Goal: Obtain resource: Obtain resource

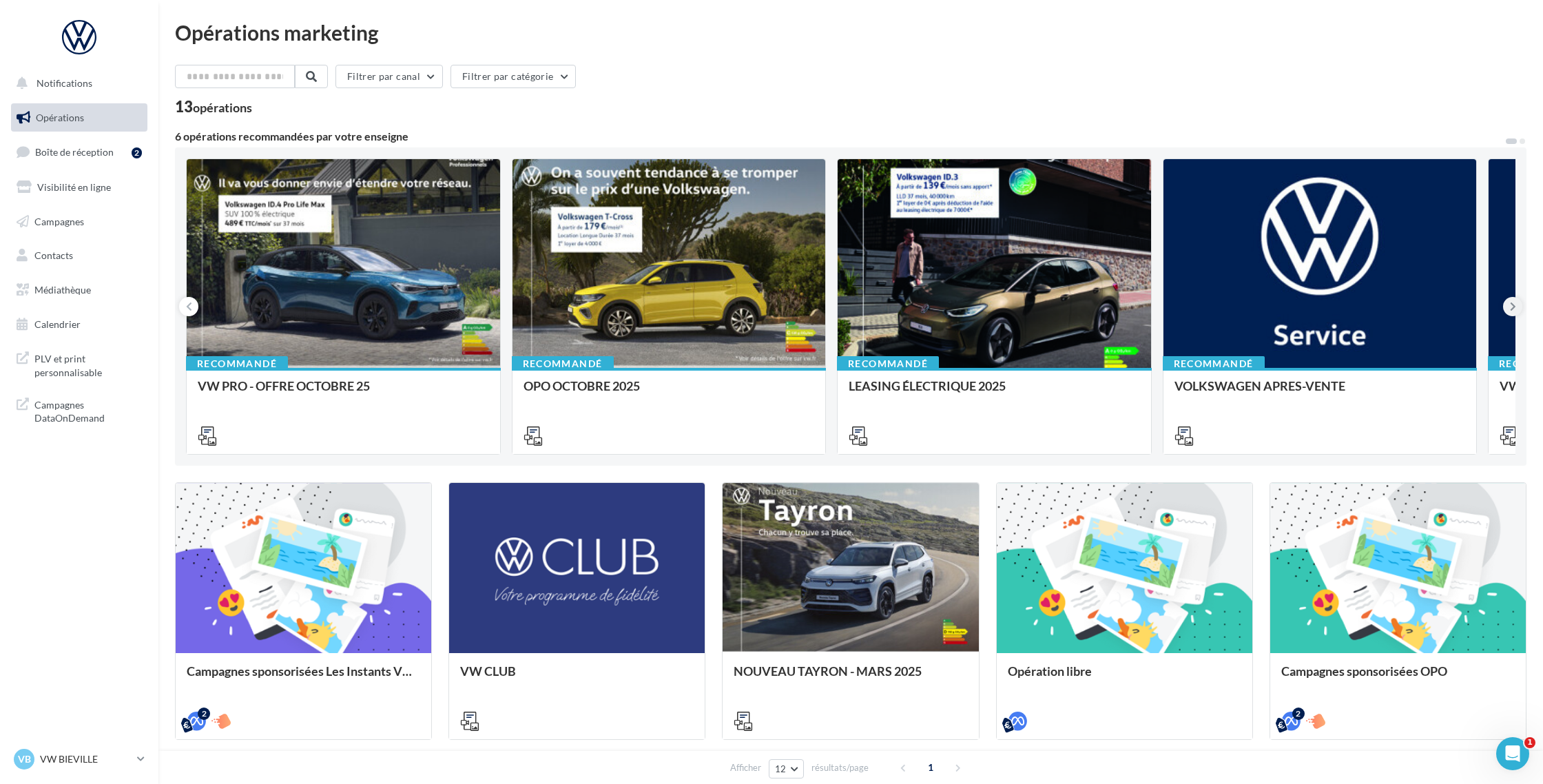
click at [1511, 310] on icon at bounding box center [1513, 306] width 6 height 14
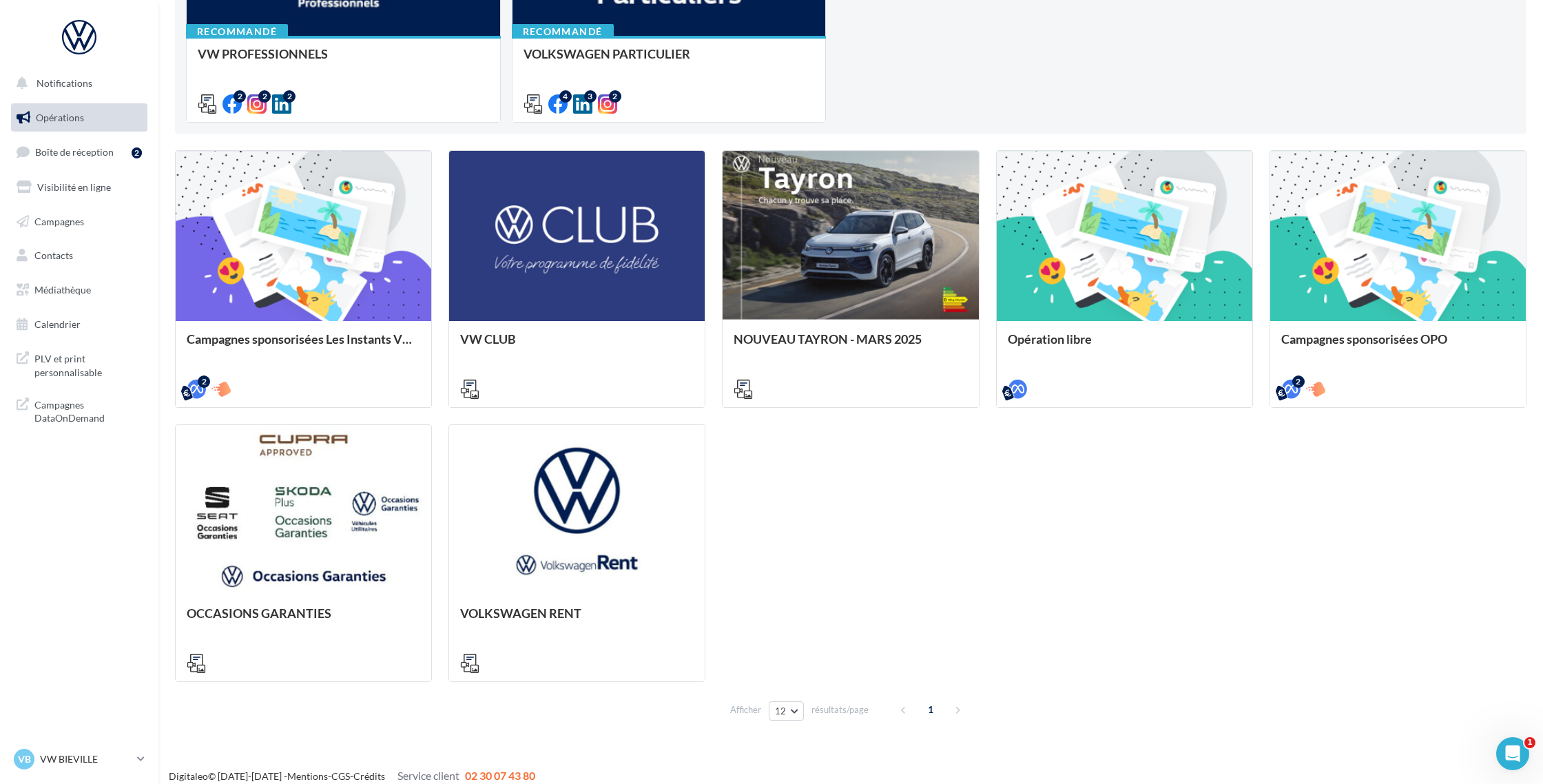
scroll to position [344, 0]
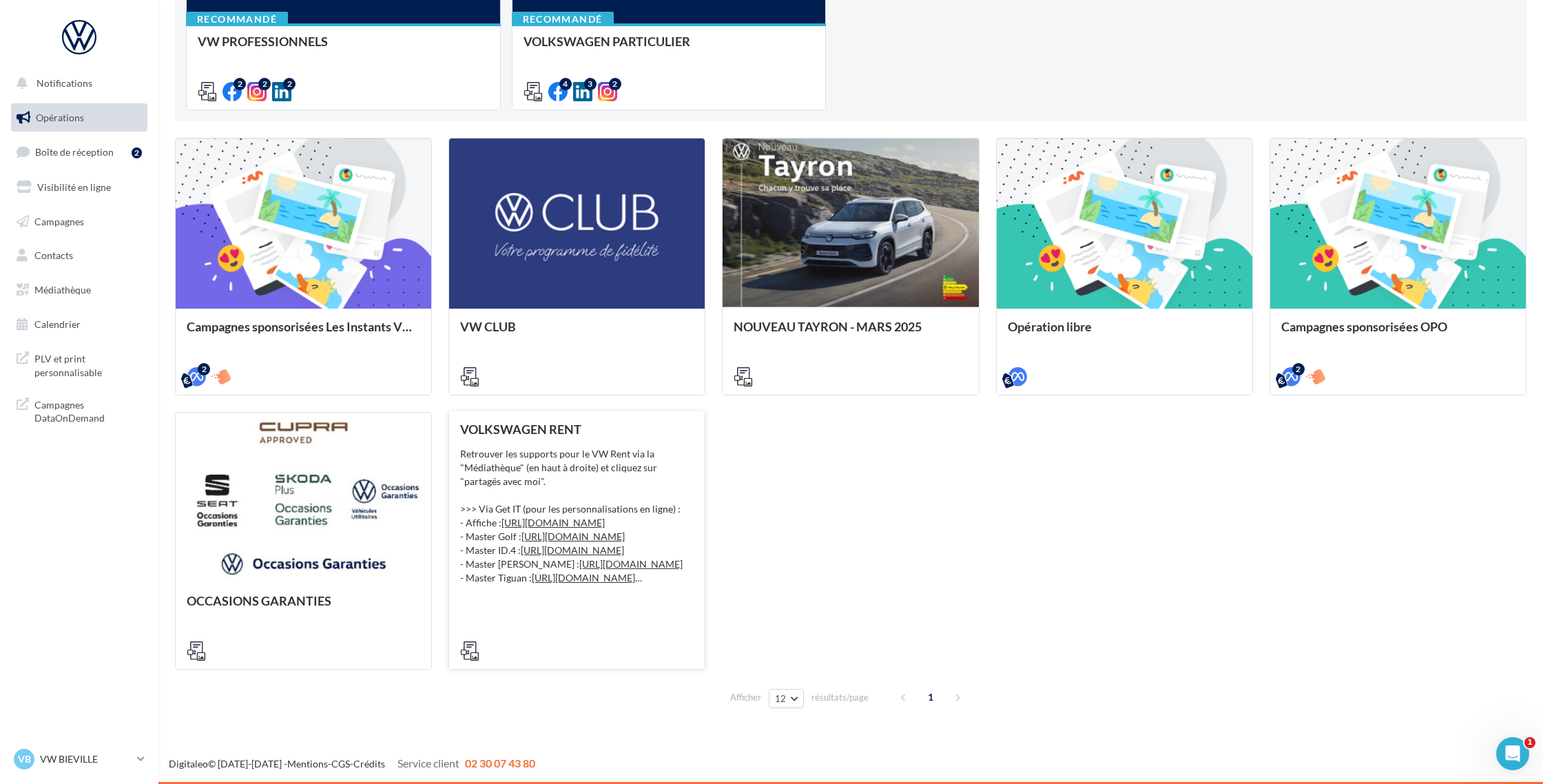
click at [631, 494] on div "Retrouver les supports pour le VW Rent via la "Médiathèque" (en haut à droite) …" at bounding box center [577, 515] width 233 height 138
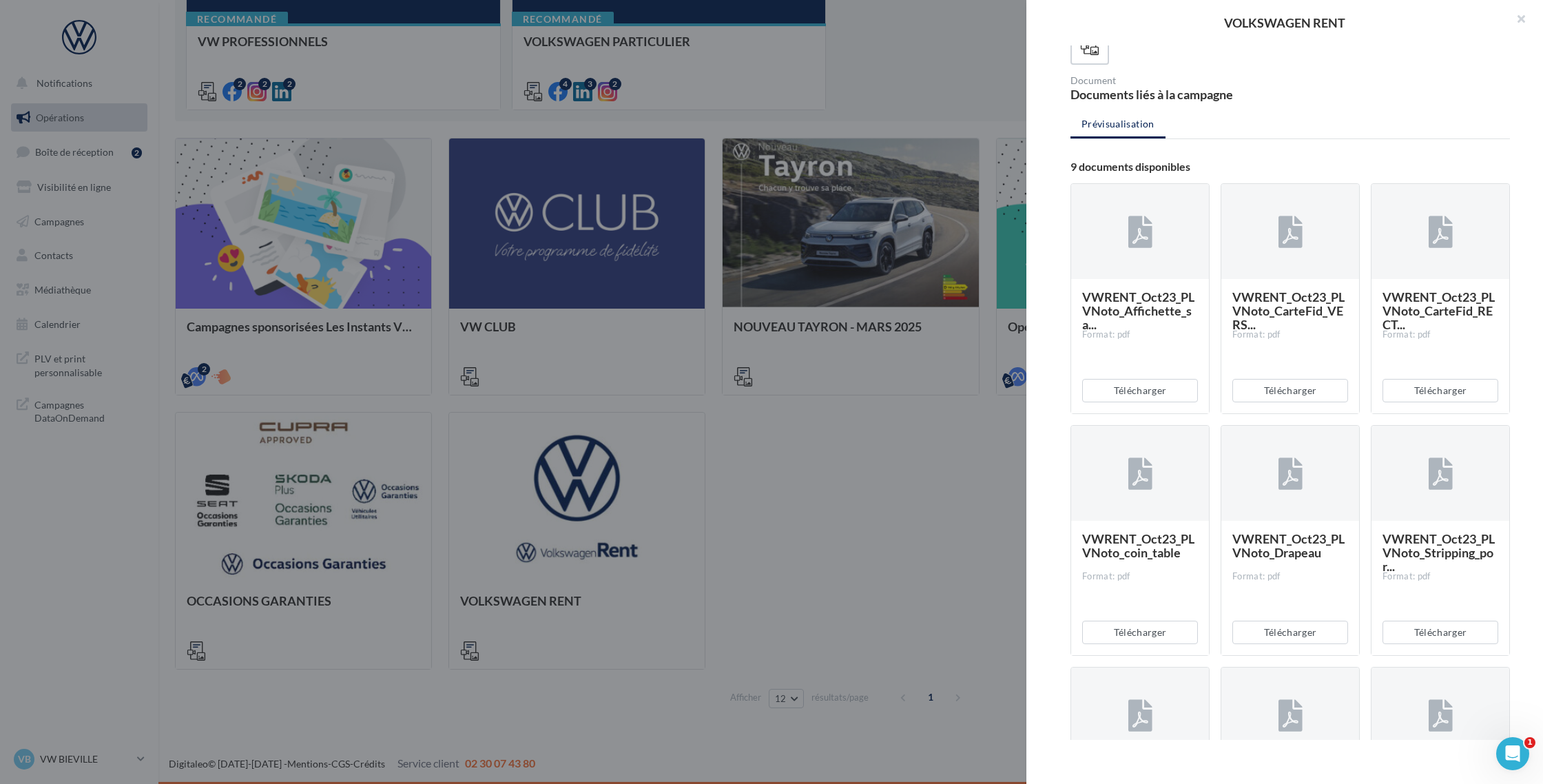
scroll to position [236, 0]
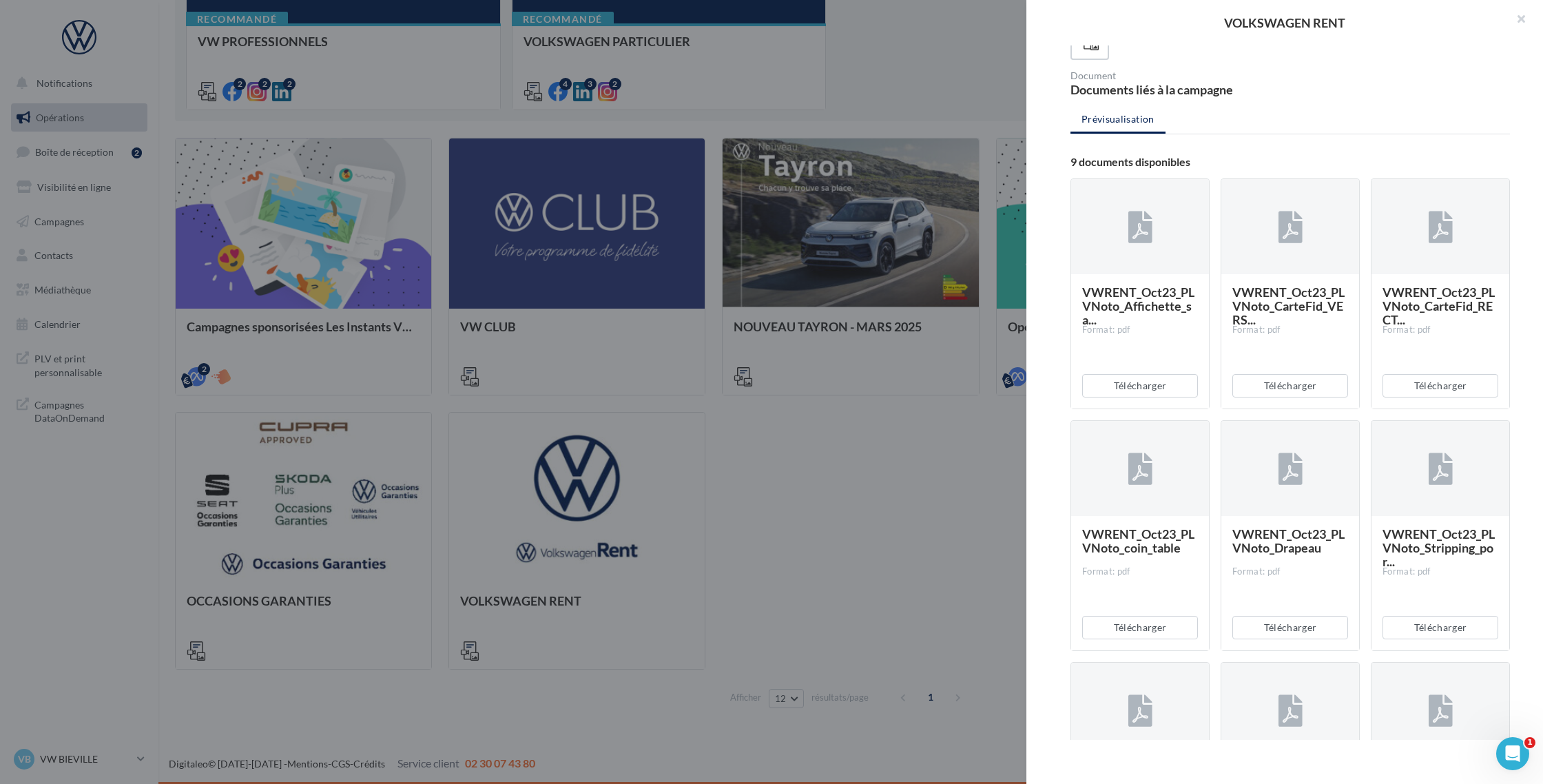
click at [740, 527] on div at bounding box center [772, 392] width 1543 height 784
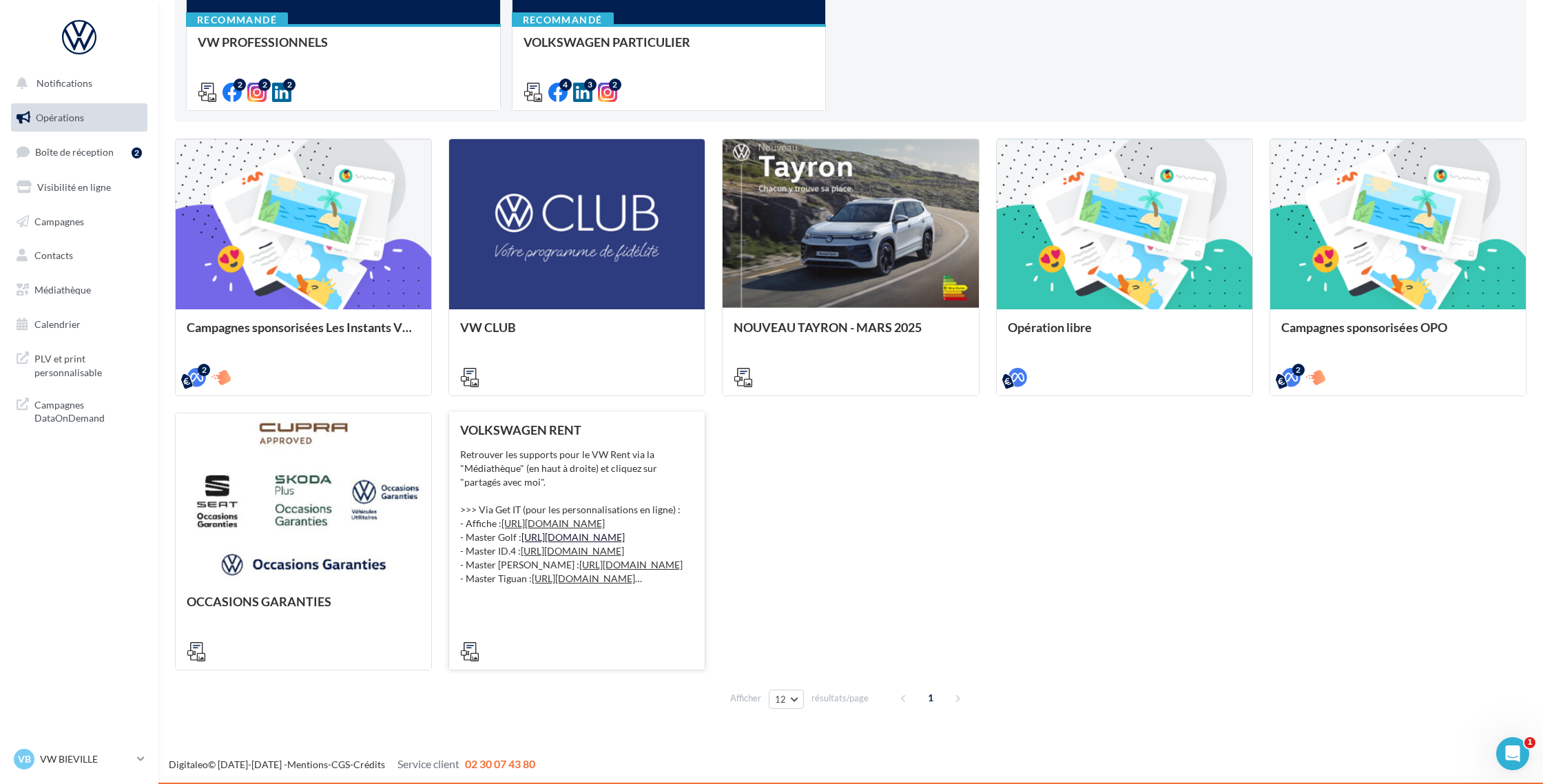
scroll to position [343, 0]
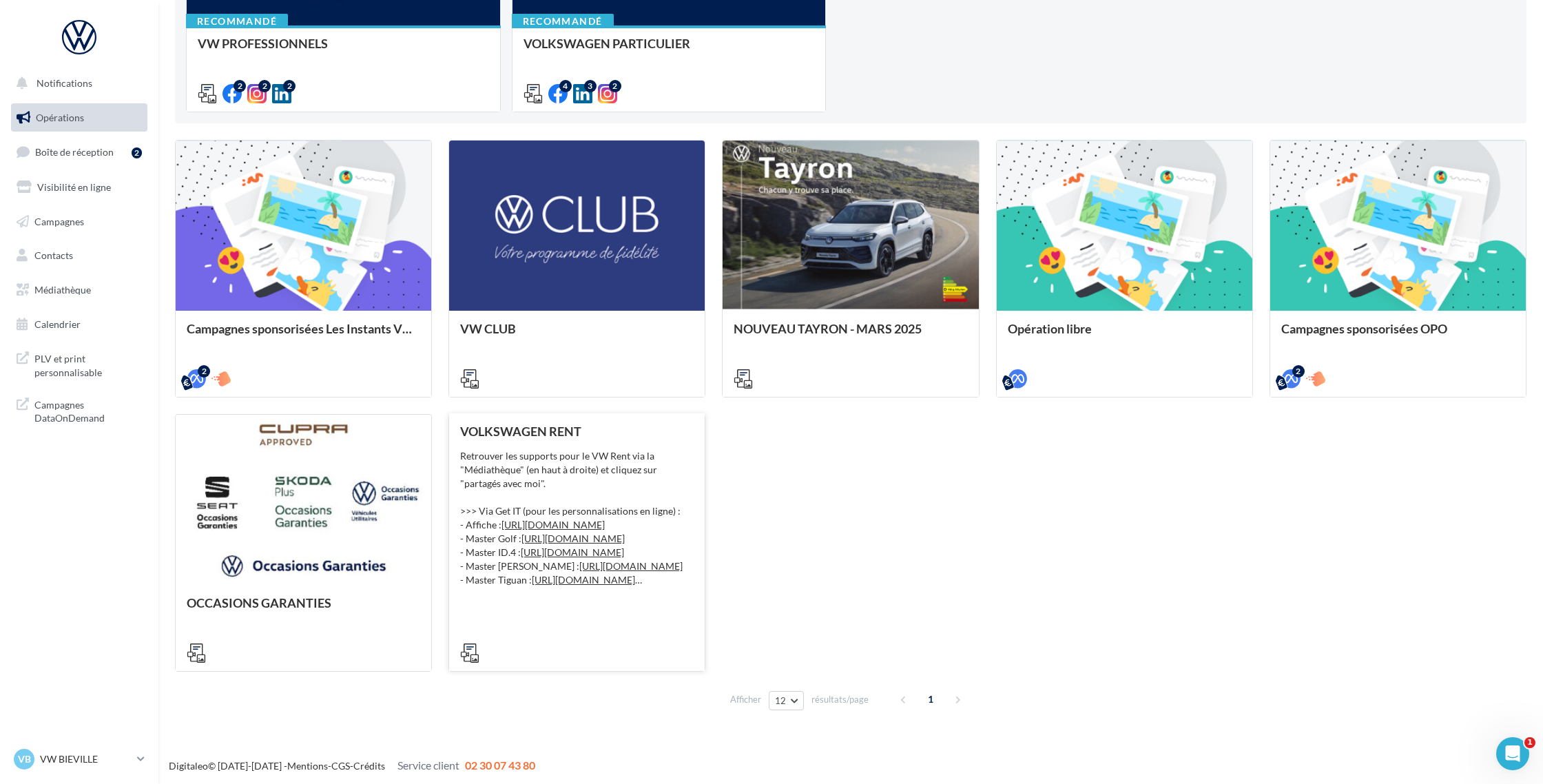
click at [569, 469] on div "Retrouver les supports pour le VW Rent via la "Médiathèque" (en haut à droite) …" at bounding box center [577, 517] width 233 height 138
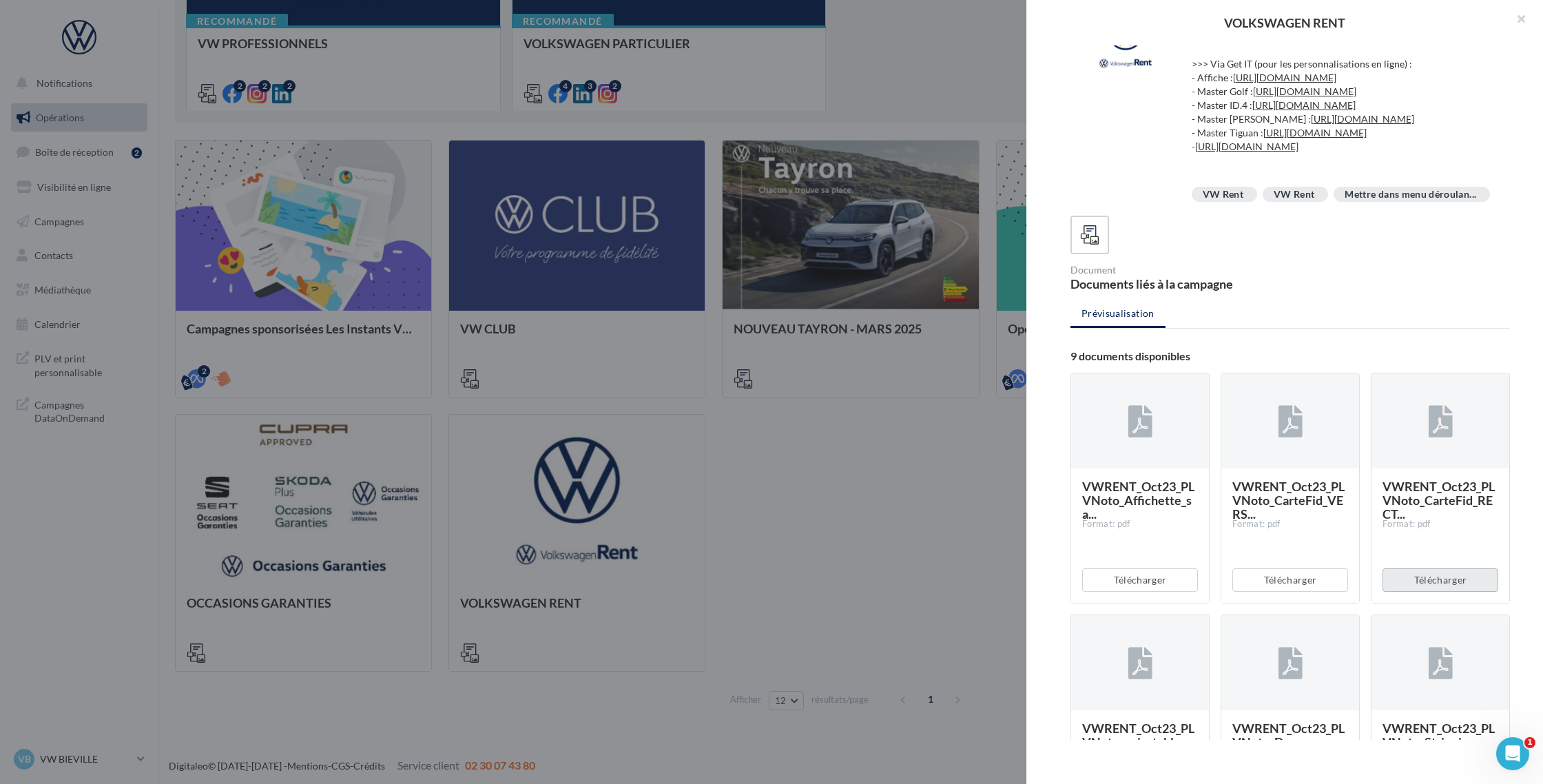
scroll to position [0, 0]
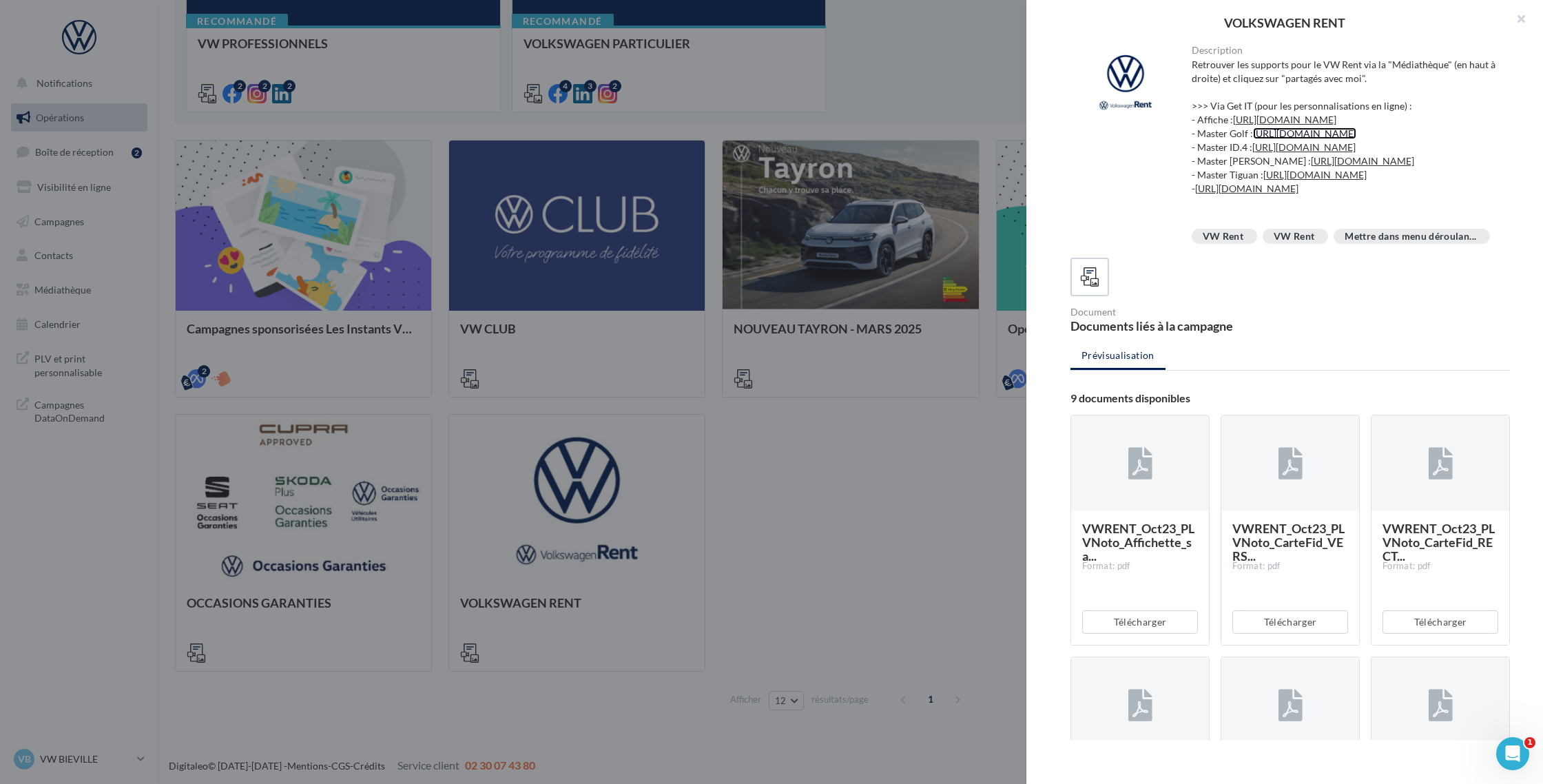
click at [1266, 139] on link "[URL][DOMAIN_NAME]" at bounding box center [1305, 134] width 103 height 12
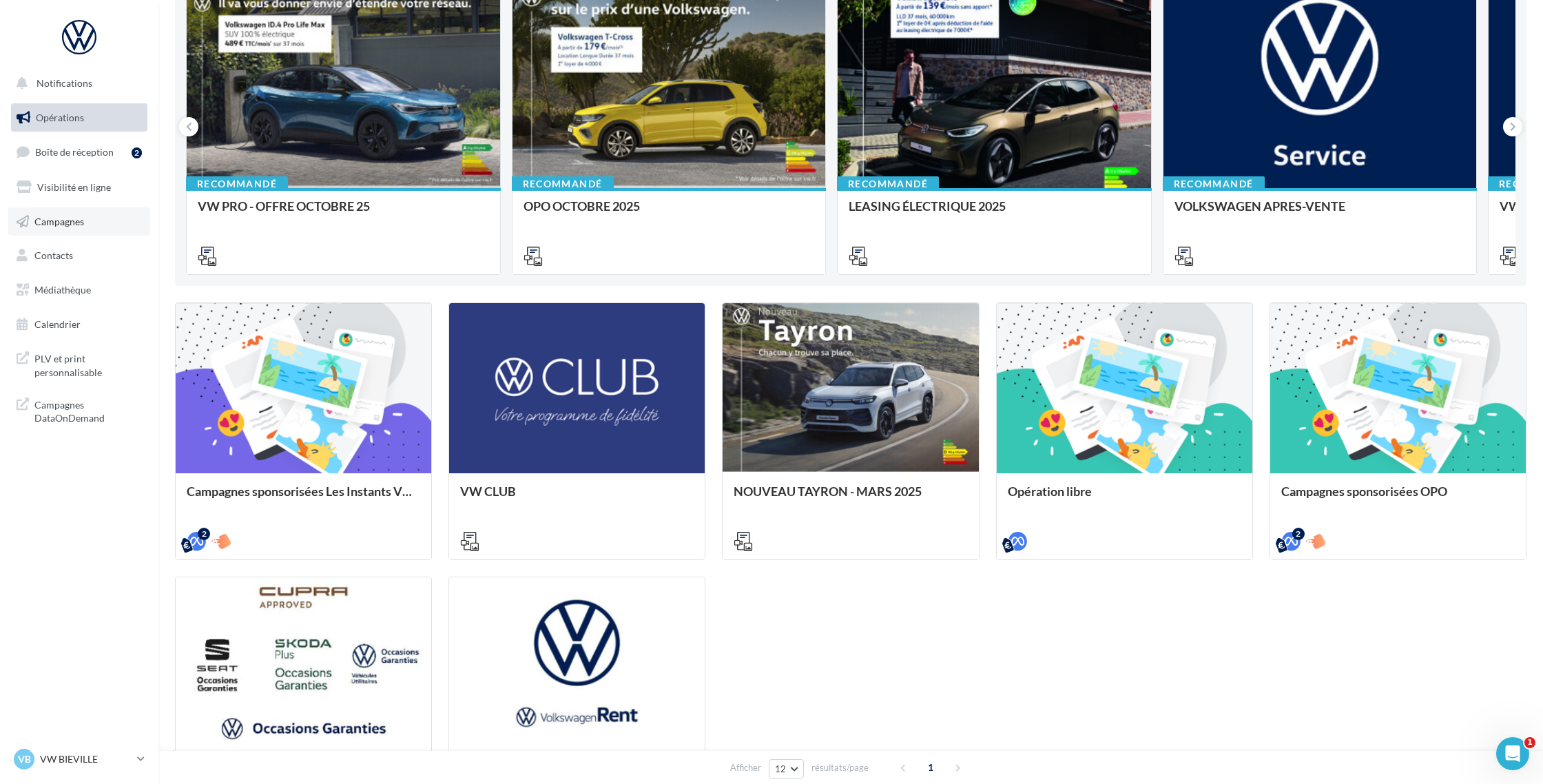
scroll to position [143, 0]
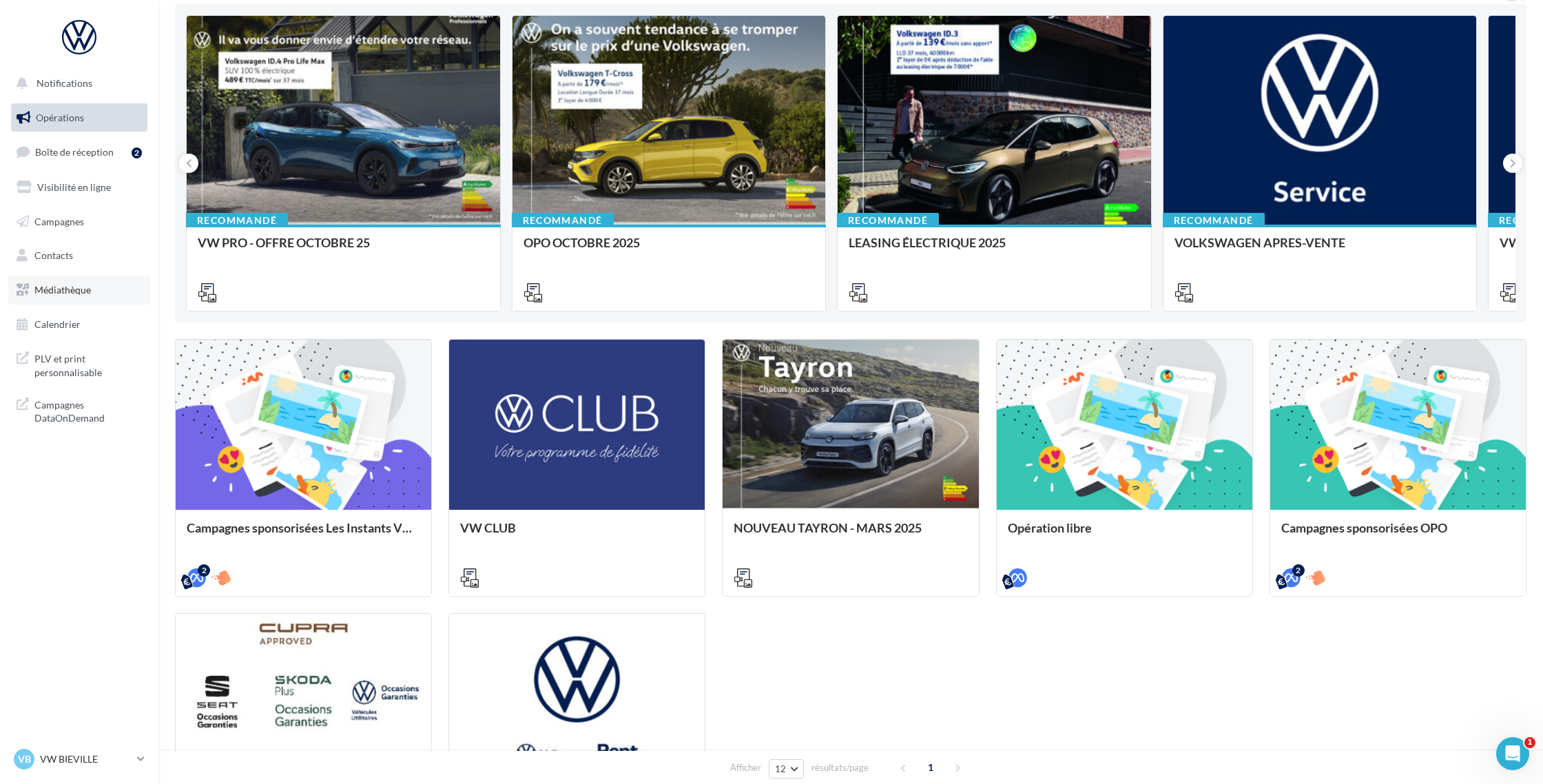
click at [59, 283] on span "Médiathèque" at bounding box center [63, 289] width 56 height 12
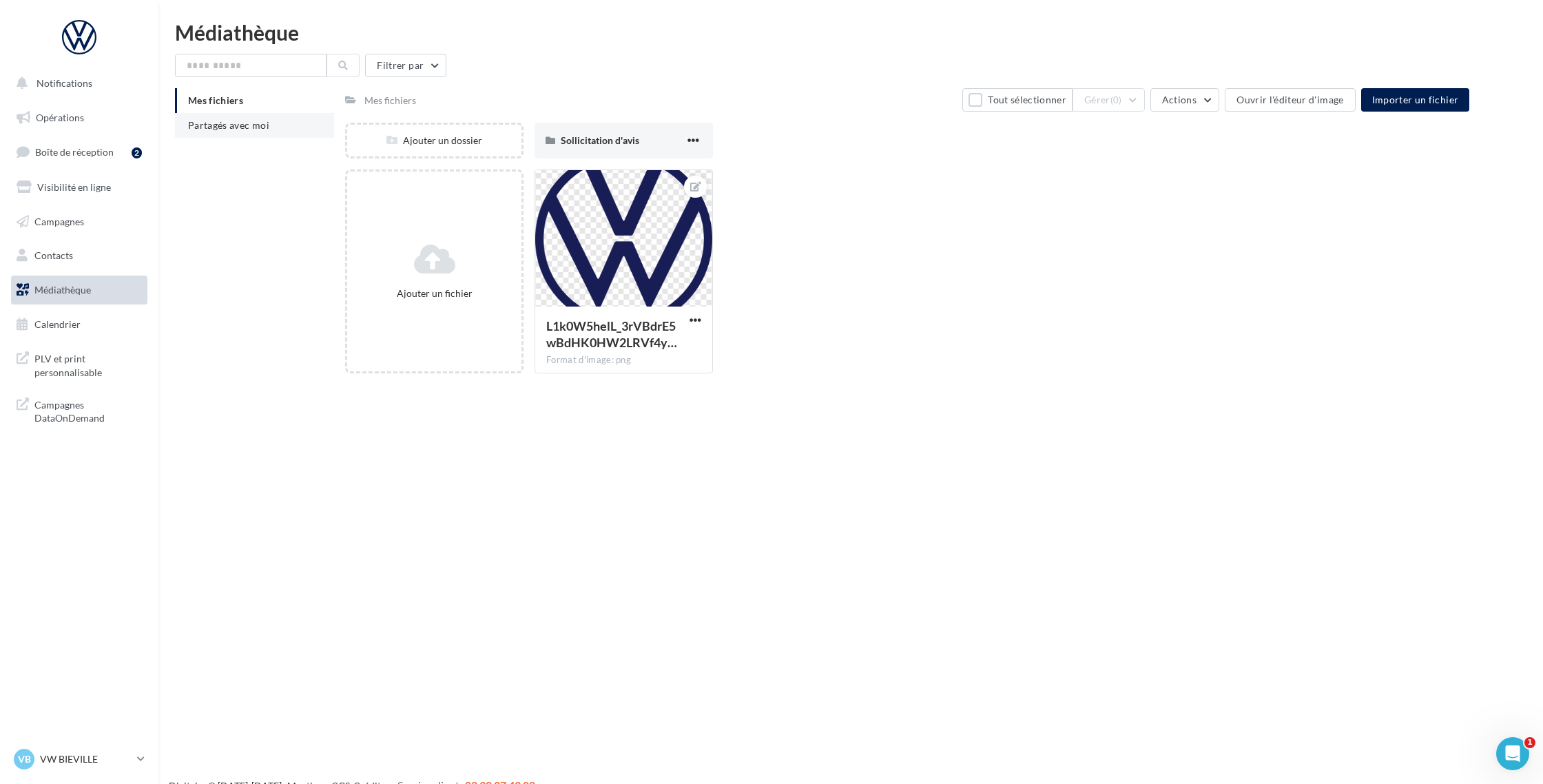
click at [221, 120] on span "Partagés avec moi" at bounding box center [229, 125] width 81 height 12
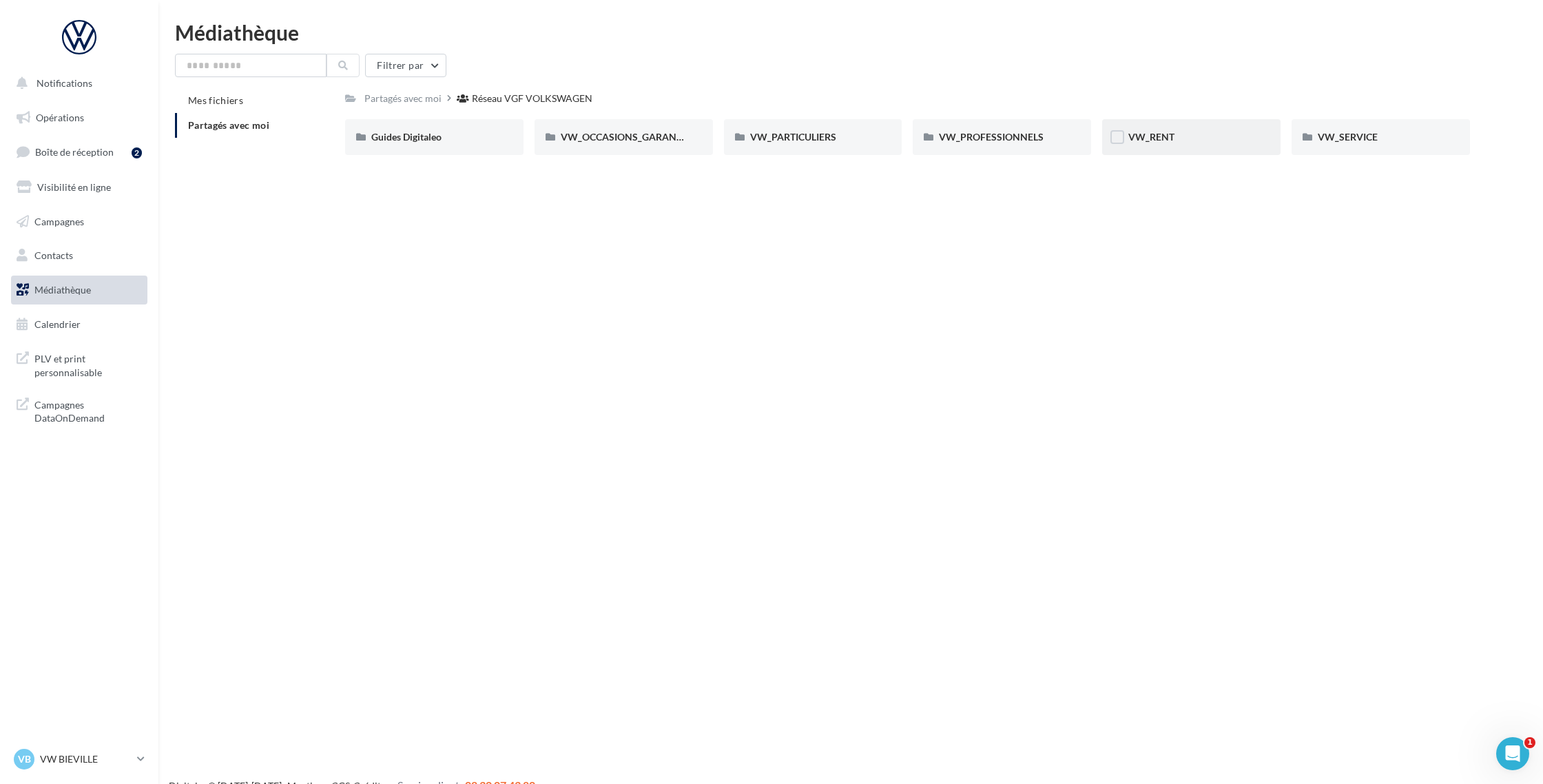
click at [1181, 137] on div "VW_RENT" at bounding box center [1191, 137] width 126 height 14
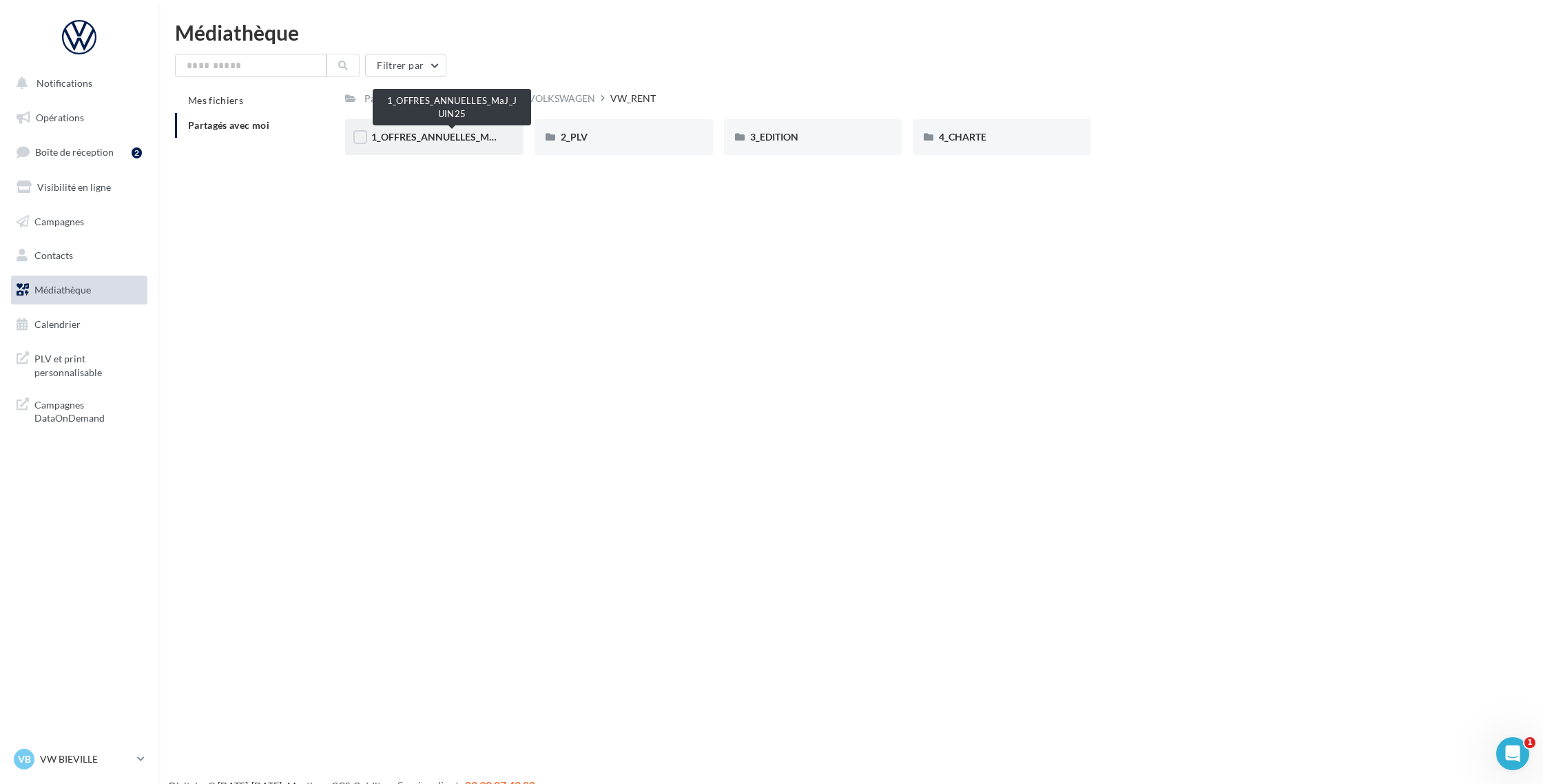
click at [433, 140] on span "1_OFFRES_ANNUELLES_MaJ_JUIN25" at bounding box center [453, 137] width 163 height 12
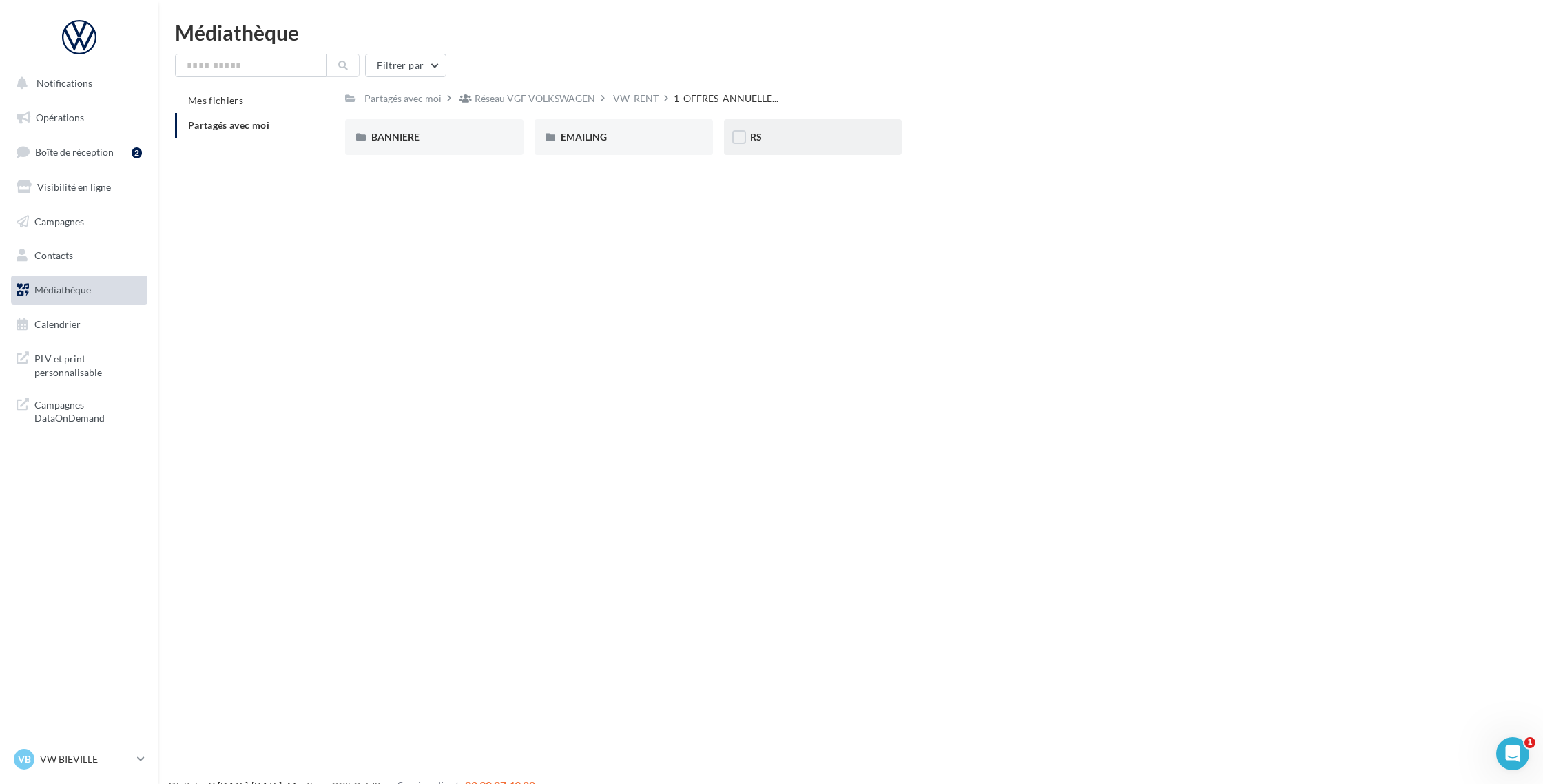
click at [786, 144] on div "RS" at bounding box center [813, 137] width 126 height 14
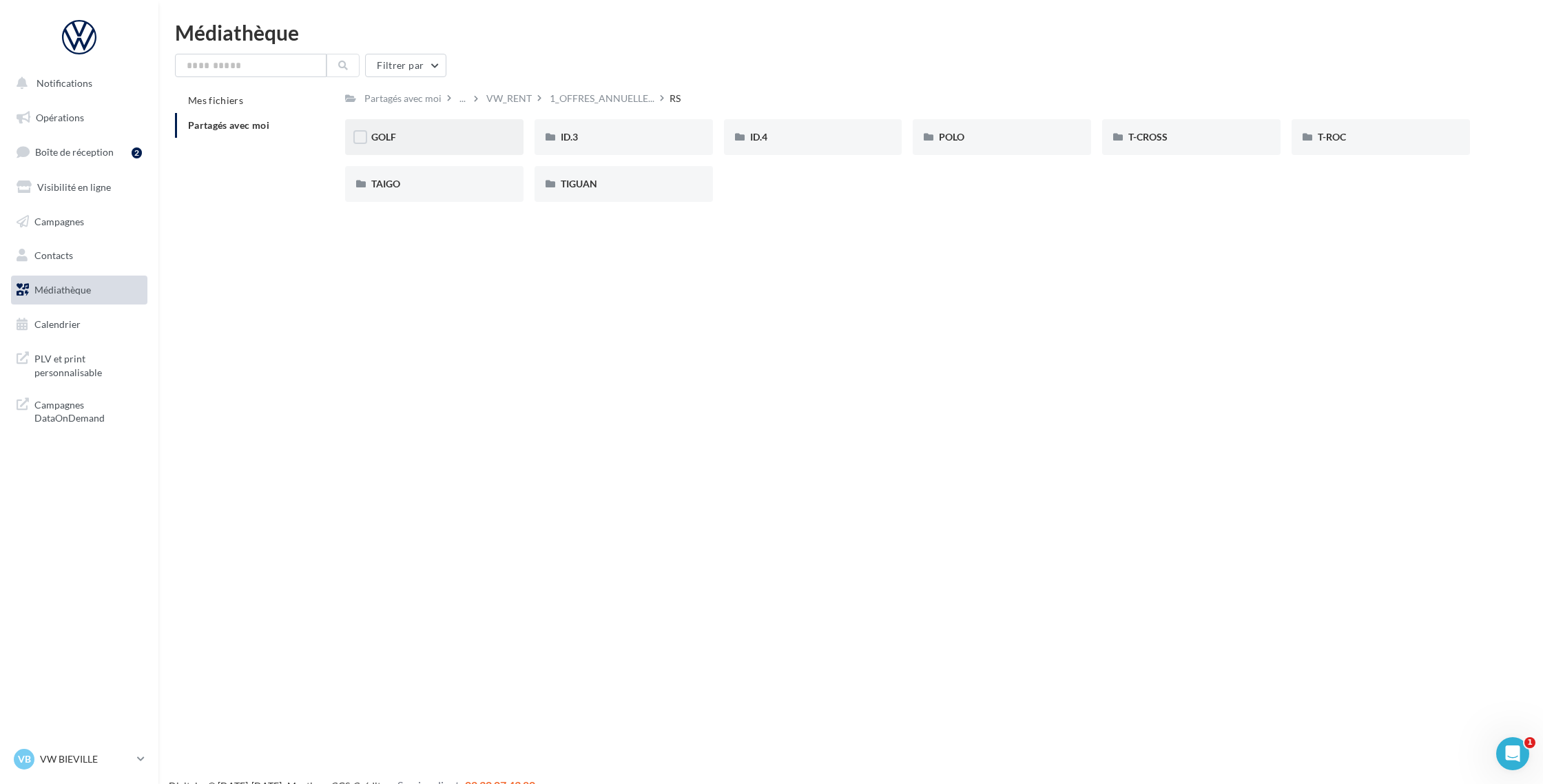
click at [419, 148] on div "GOLF" at bounding box center [434, 137] width 179 height 36
click at [436, 148] on div "GOLF" at bounding box center [434, 137] width 179 height 36
click at [514, 106] on div "VW_RENT" at bounding box center [509, 97] width 51 height 20
click at [588, 132] on div "2_PLV" at bounding box center [623, 137] width 126 height 14
click at [635, 104] on div "VW_RENT" at bounding box center [636, 98] width 46 height 14
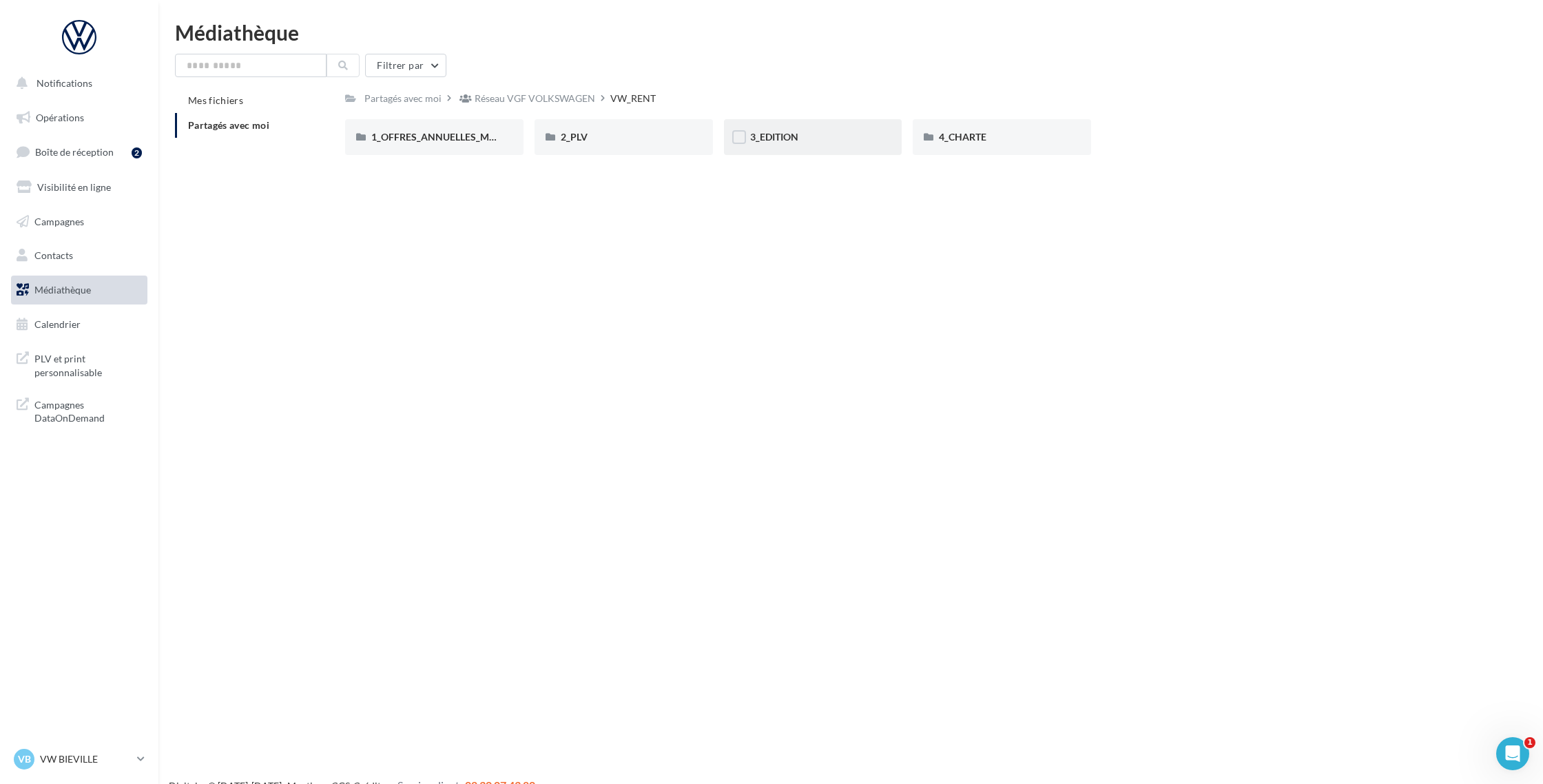
click at [848, 136] on div "3_EDITION" at bounding box center [813, 137] width 126 height 14
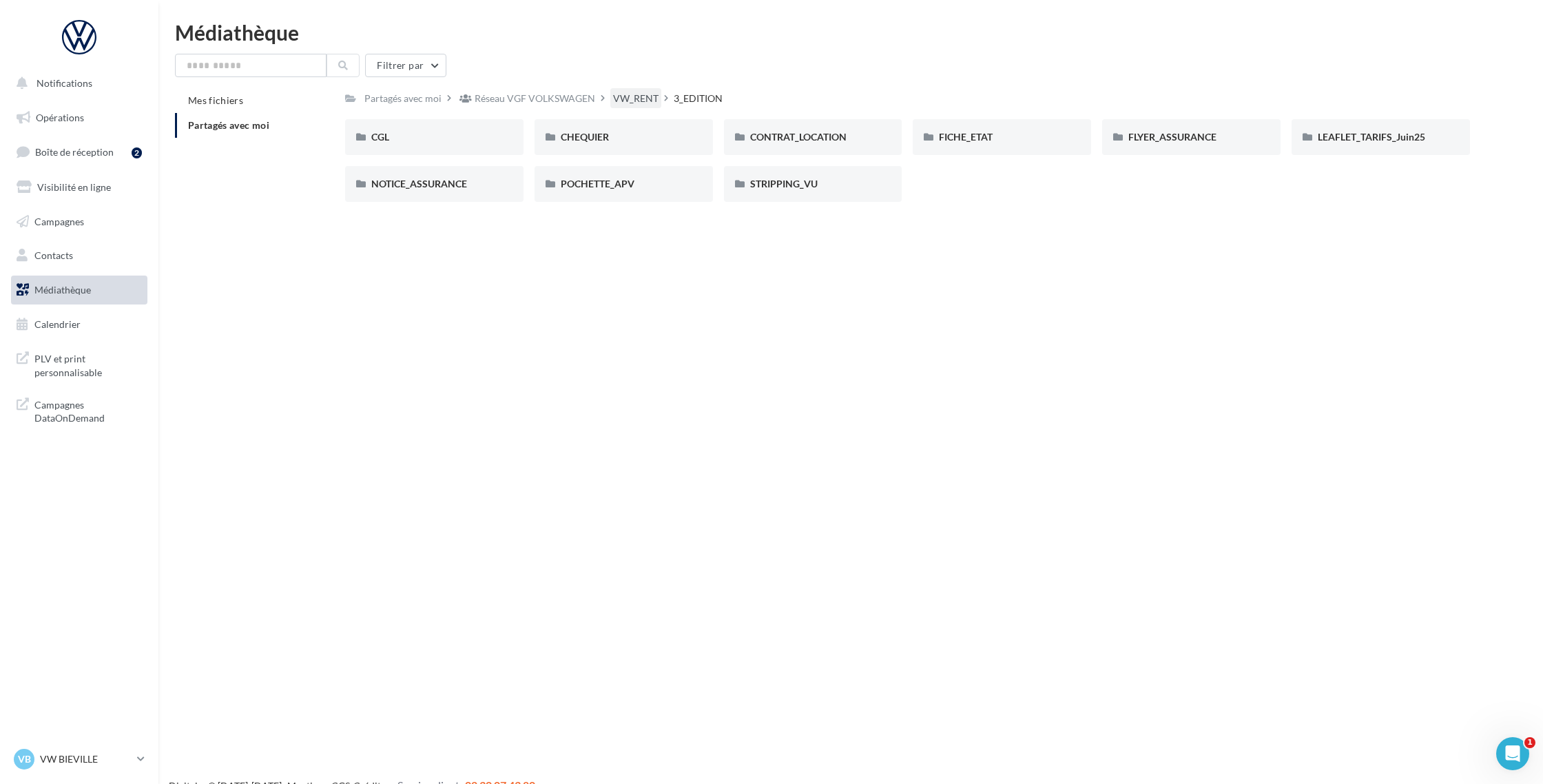
click at [636, 104] on div "VW_RENT" at bounding box center [636, 98] width 46 height 14
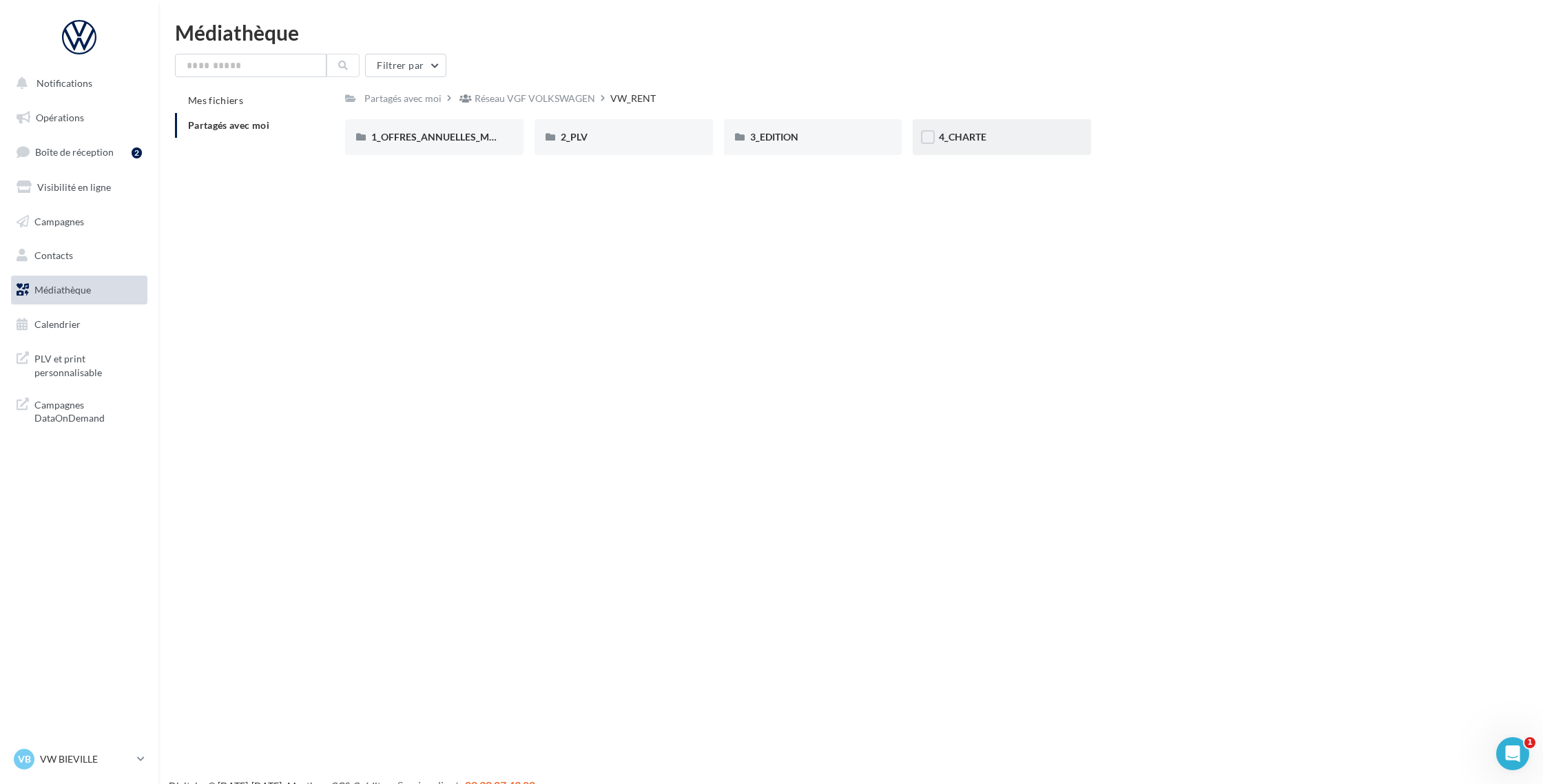
click at [958, 151] on div "4_CHARTE" at bounding box center [1002, 137] width 179 height 36
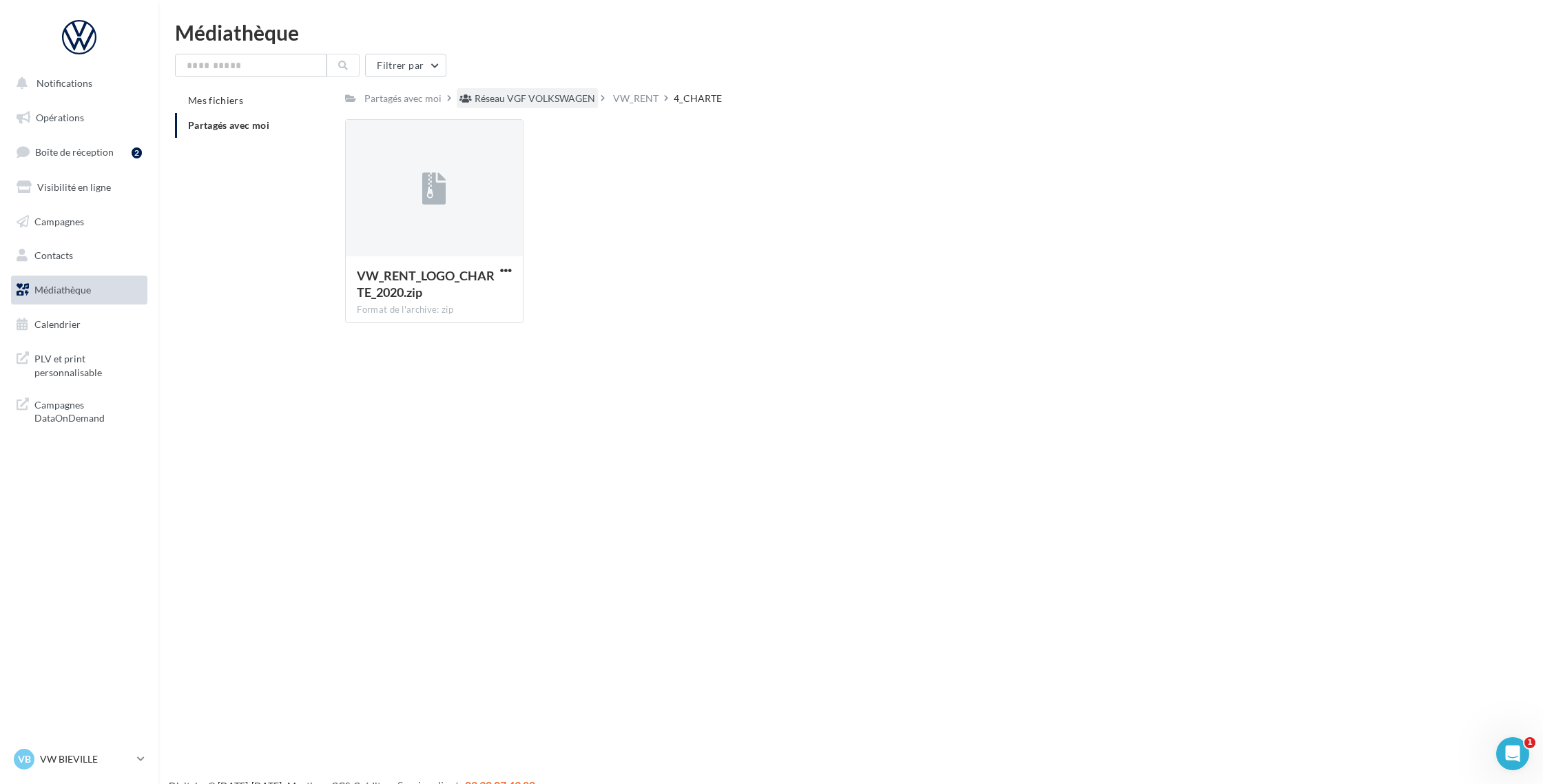
click at [525, 97] on div "Réseau VGF VOLKSWAGEN" at bounding box center [535, 98] width 120 height 14
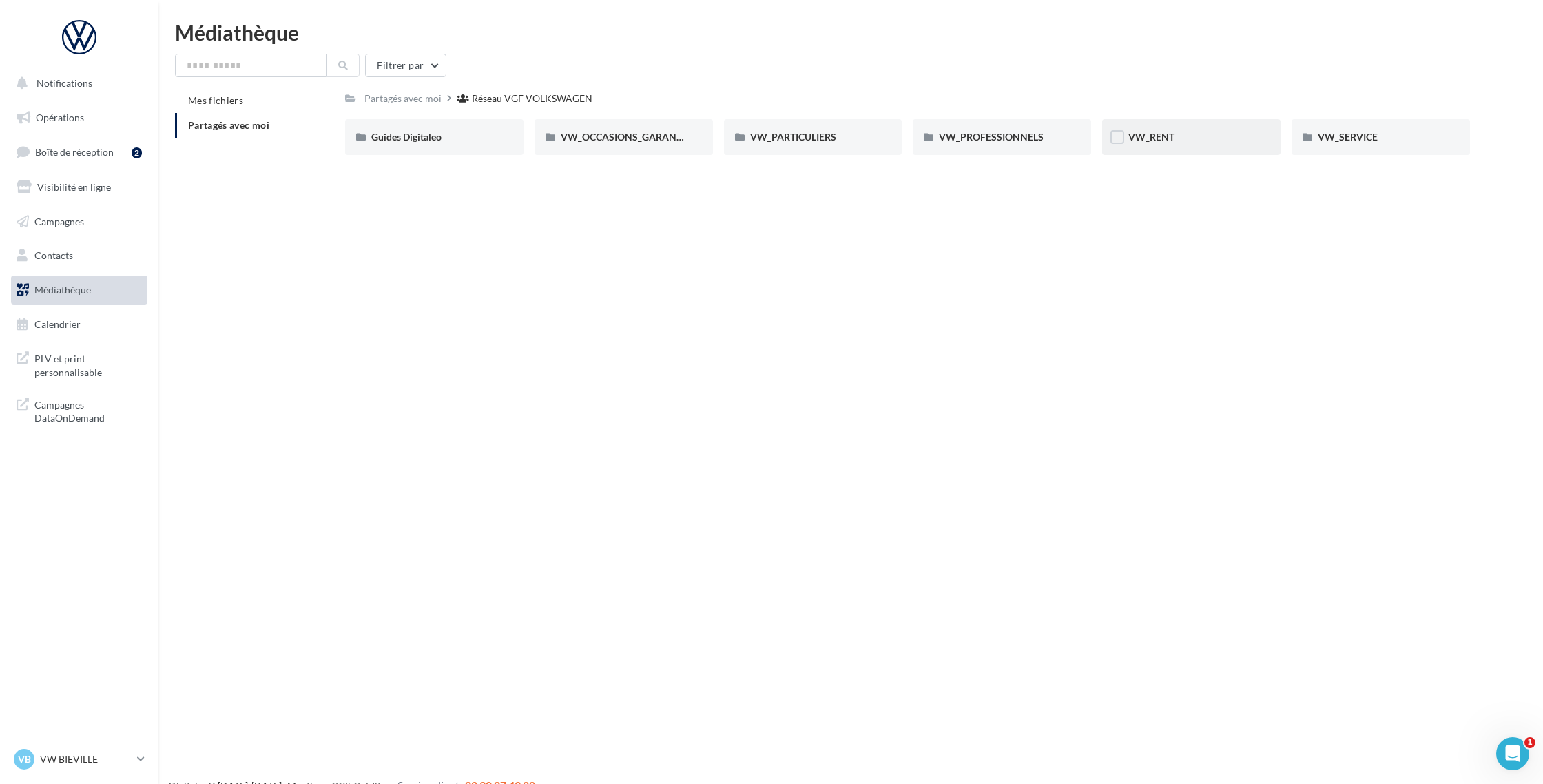
click at [1175, 143] on div "VW_RENT" at bounding box center [1191, 137] width 126 height 14
click at [802, 142] on div "3_EDITION" at bounding box center [813, 137] width 126 height 14
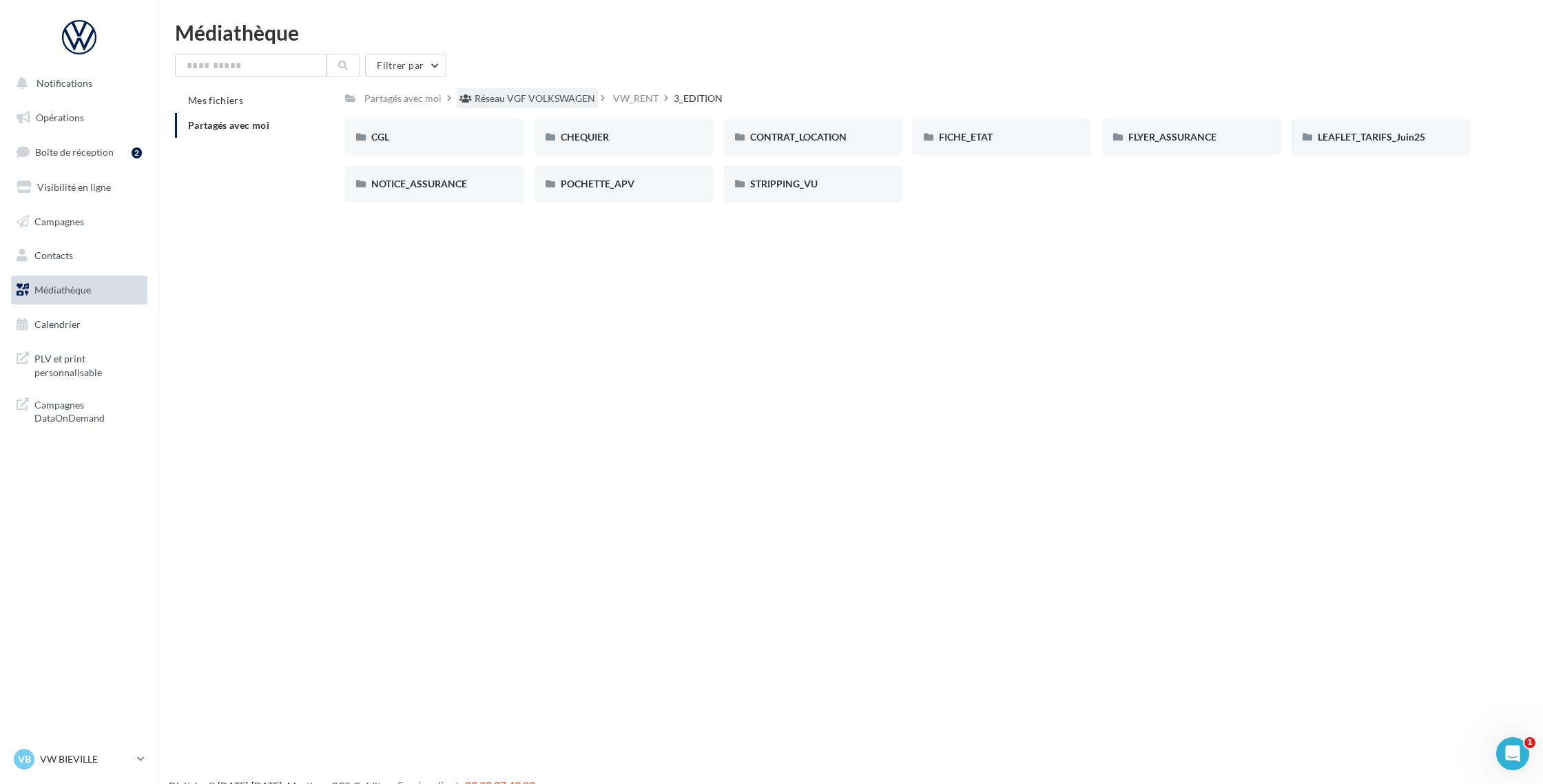
click at [548, 104] on div "Réseau VGF VOLKSWAGEN" at bounding box center [535, 98] width 120 height 14
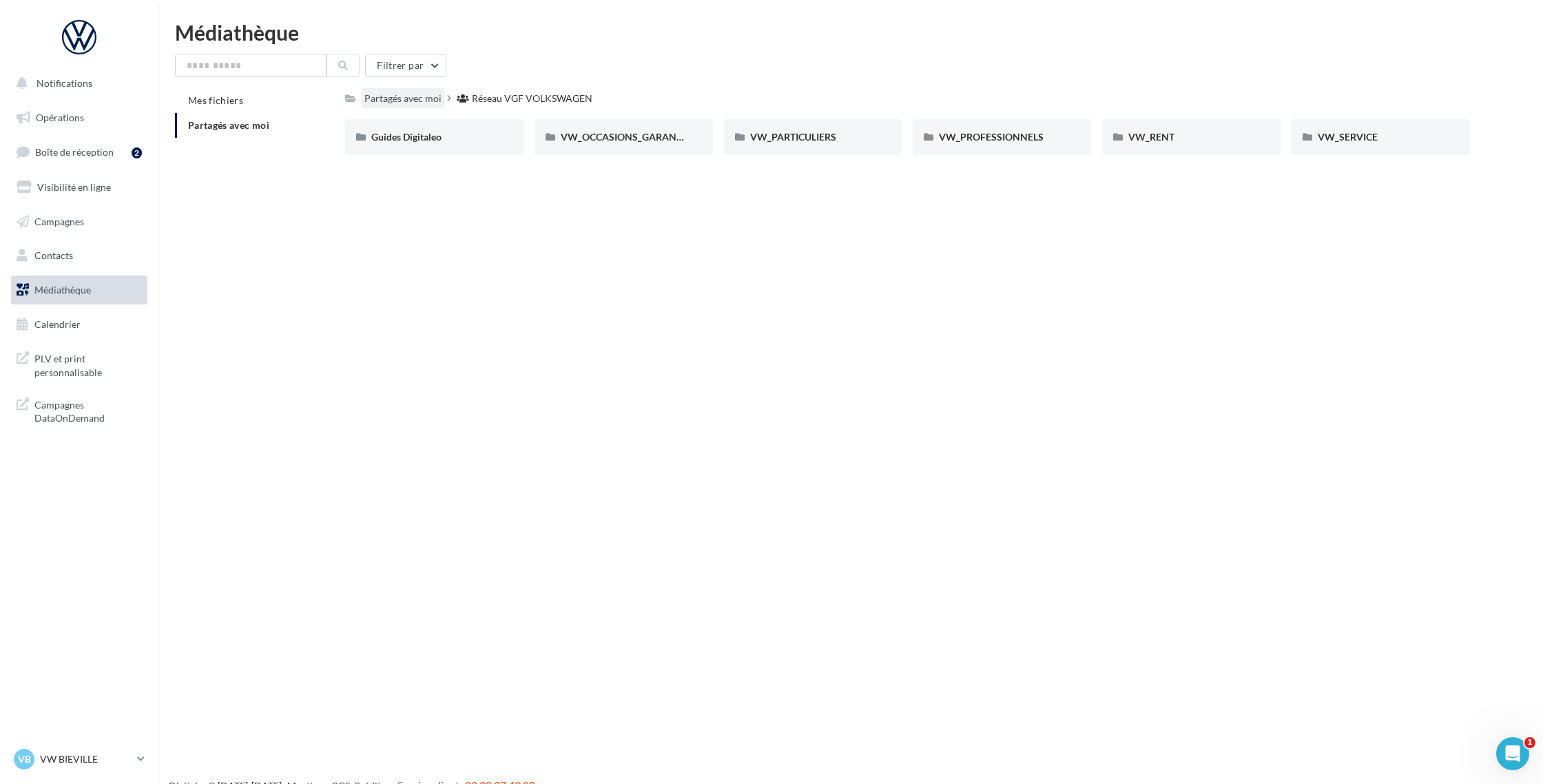
click at [400, 103] on div "Partagés avec moi" at bounding box center [402, 98] width 77 height 14
click at [414, 101] on div "Partagés avec moi" at bounding box center [402, 98] width 77 height 14
click at [62, 290] on span "Médiathèque" at bounding box center [63, 289] width 56 height 12
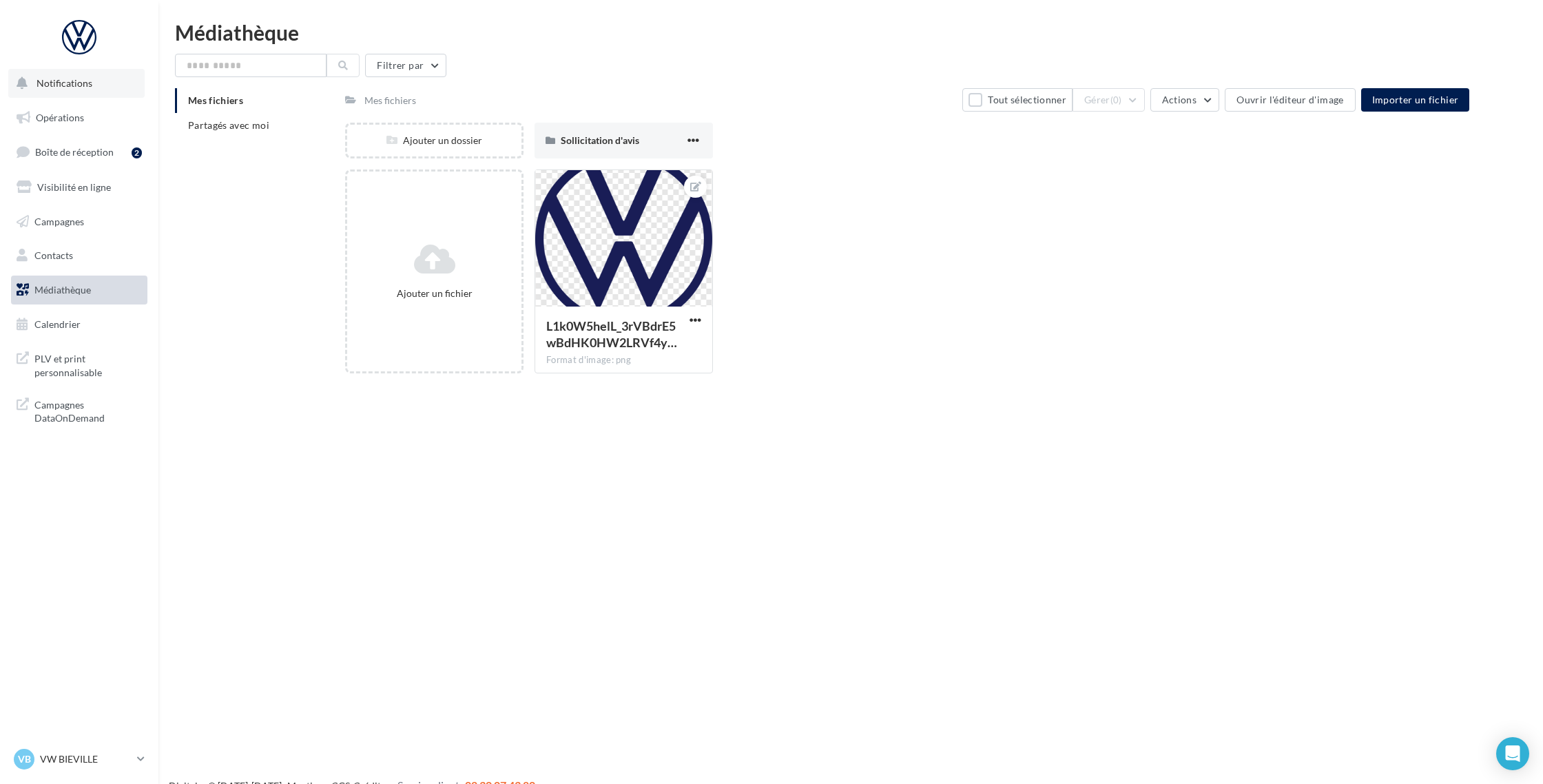
click at [72, 96] on button "Notifications" at bounding box center [76, 83] width 137 height 29
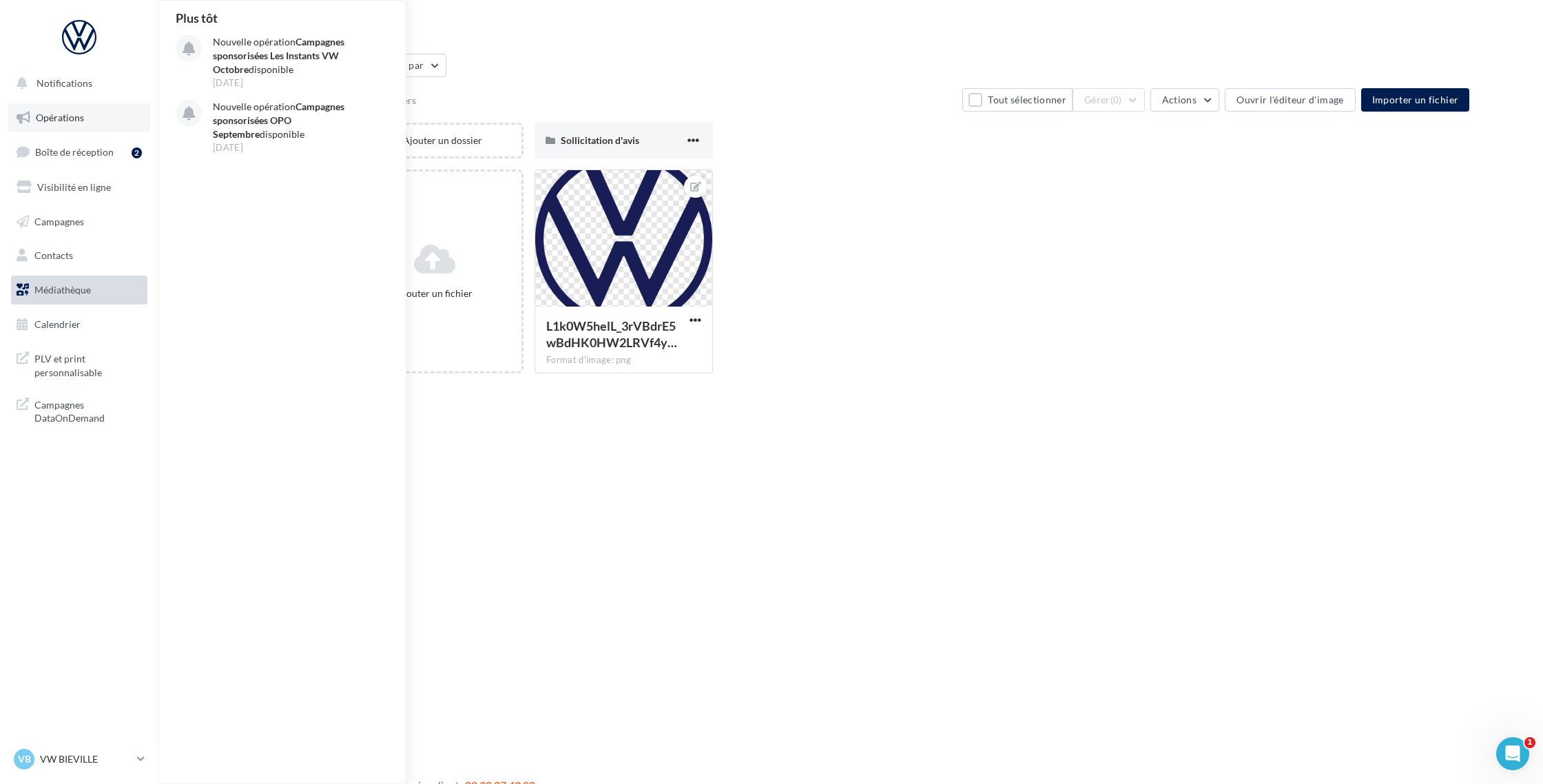
click at [78, 123] on span "Opérations" at bounding box center [60, 117] width 48 height 12
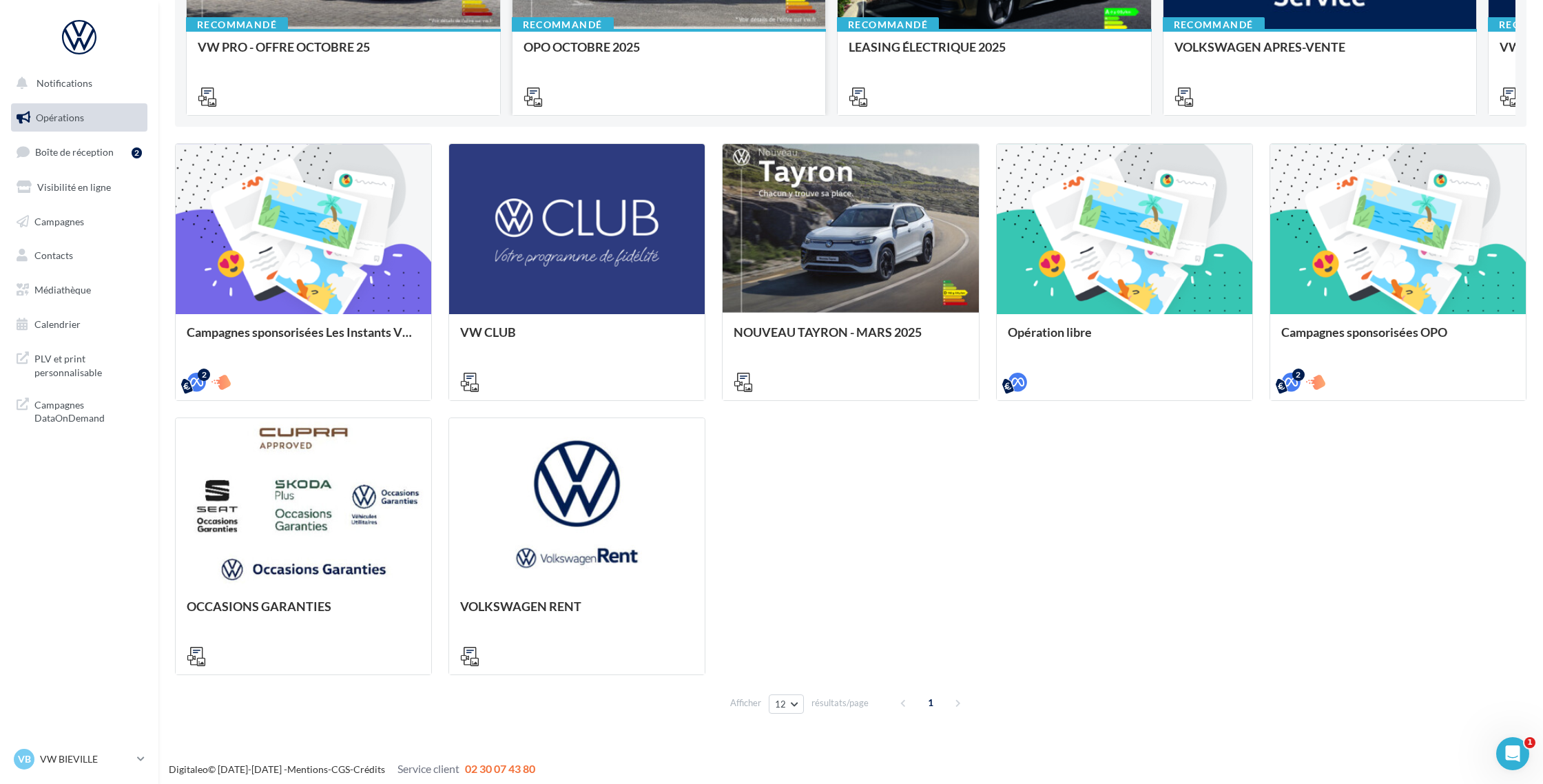
scroll to position [344, 0]
